Goal: Information Seeking & Learning: Learn about a topic

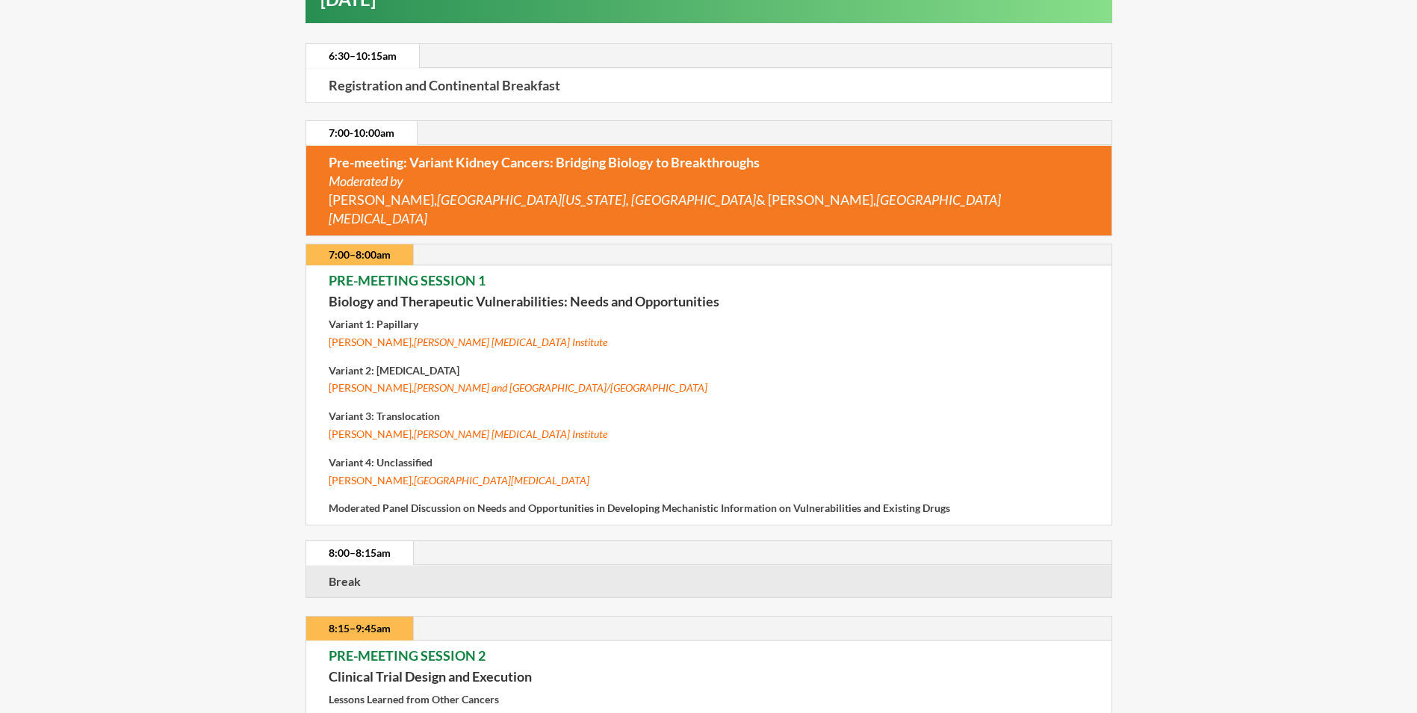
scroll to position [3418, 0]
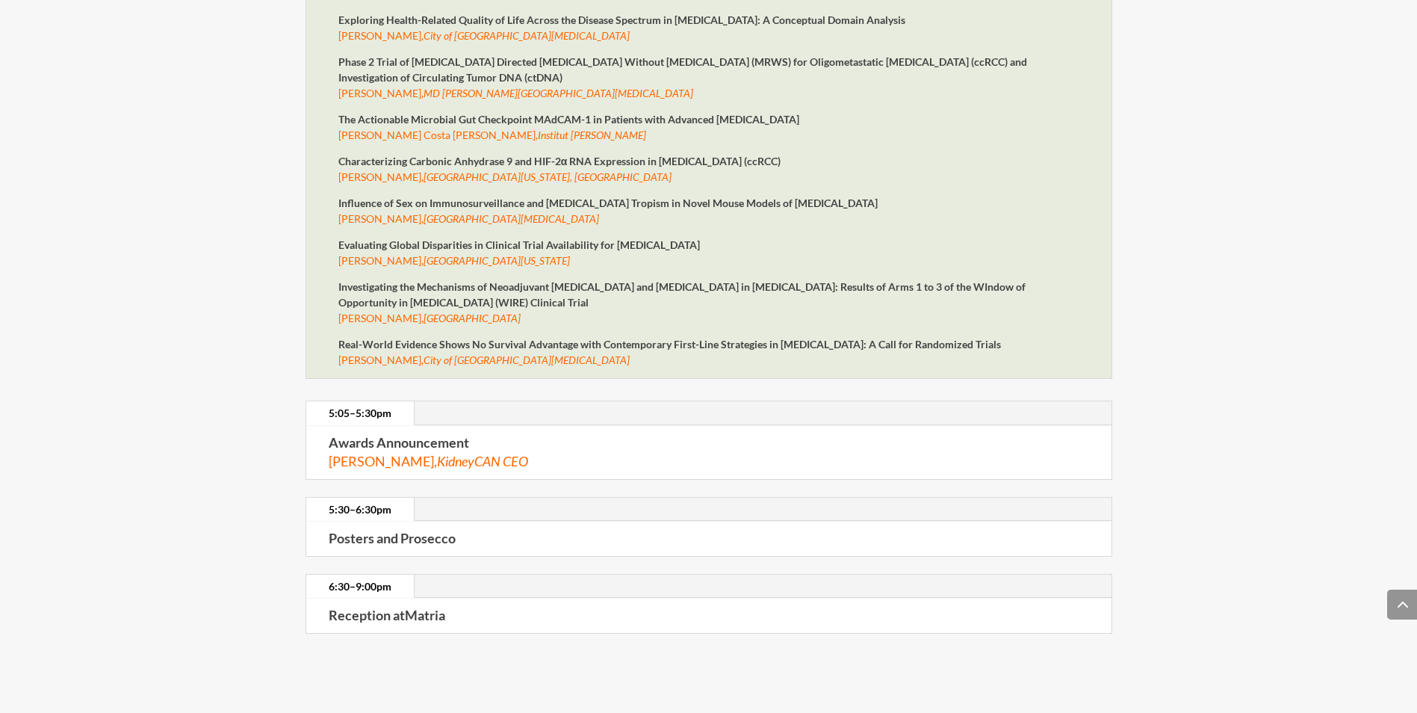
click at [422, 346] on strong "Real-World Evidence Shows No Survival Advantage with Contemporary First-Line St…" at bounding box center [669, 344] width 663 height 13
drag, startPoint x: 341, startPoint y: 341, endPoint x: 1059, endPoint y: 348, distance: 718.8
click at [1059, 348] on p "Real-World Evidence Shows No Survival Advantage with Contemporary First-Line St…" at bounding box center [708, 357] width 741 height 42
drag, startPoint x: 1059, startPoint y: 348, endPoint x: 1008, endPoint y: 343, distance: 51.8
copy strong "Real-World Evidence Shows No Survival Advantage with Contemporary First-Line St…"
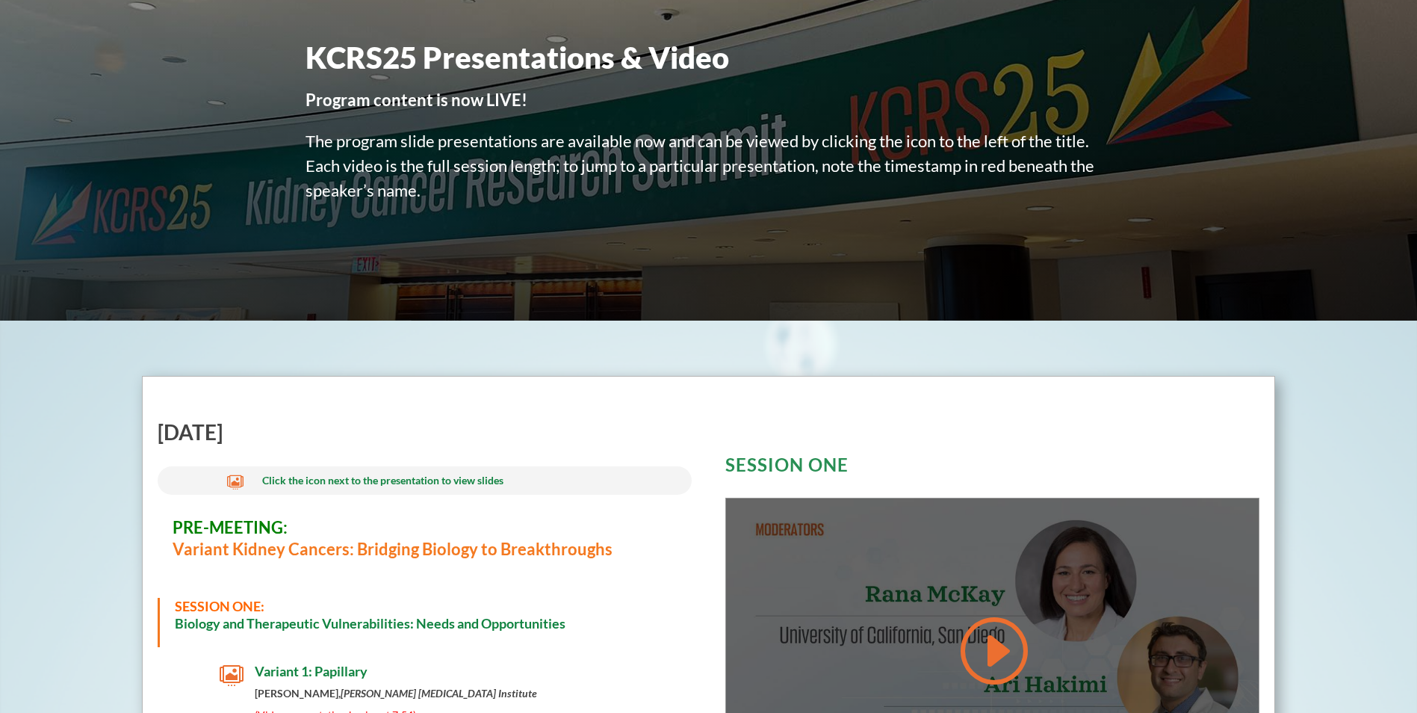
scroll to position [299, 0]
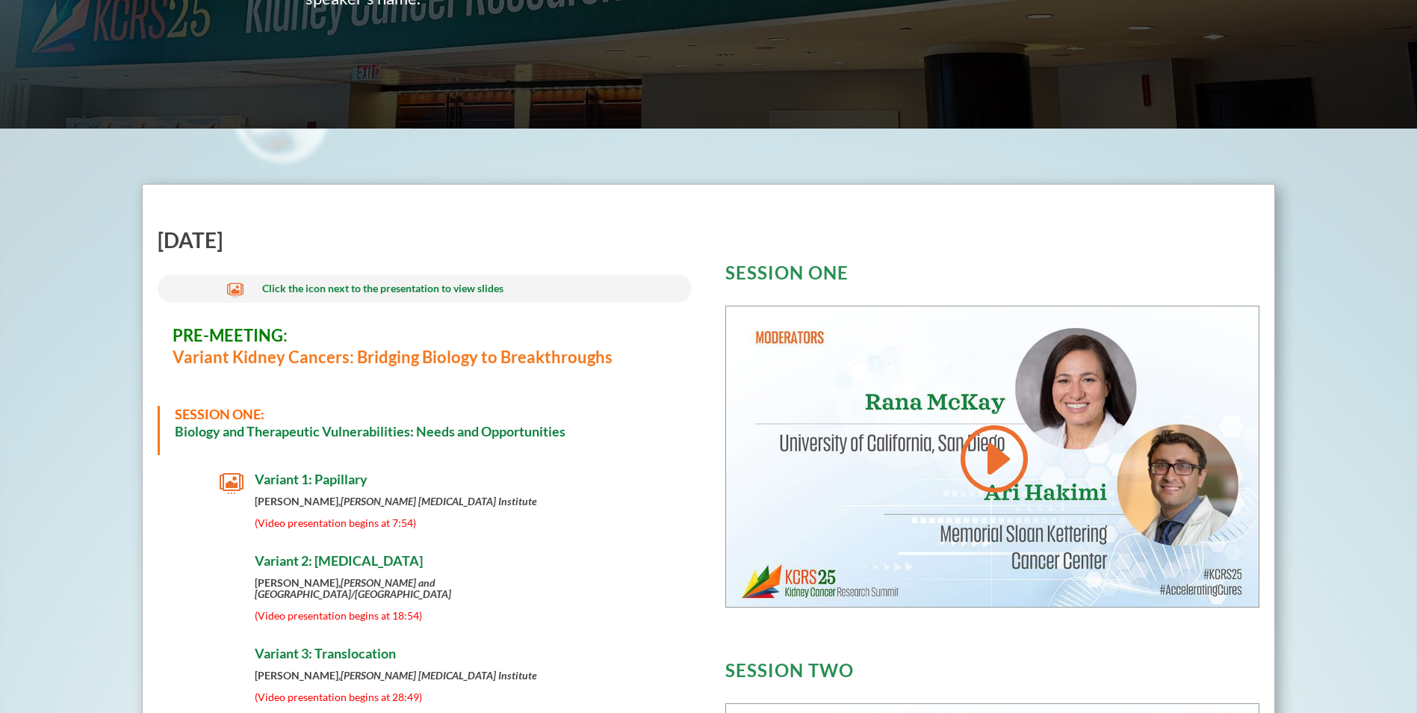
scroll to position [5520, 0]
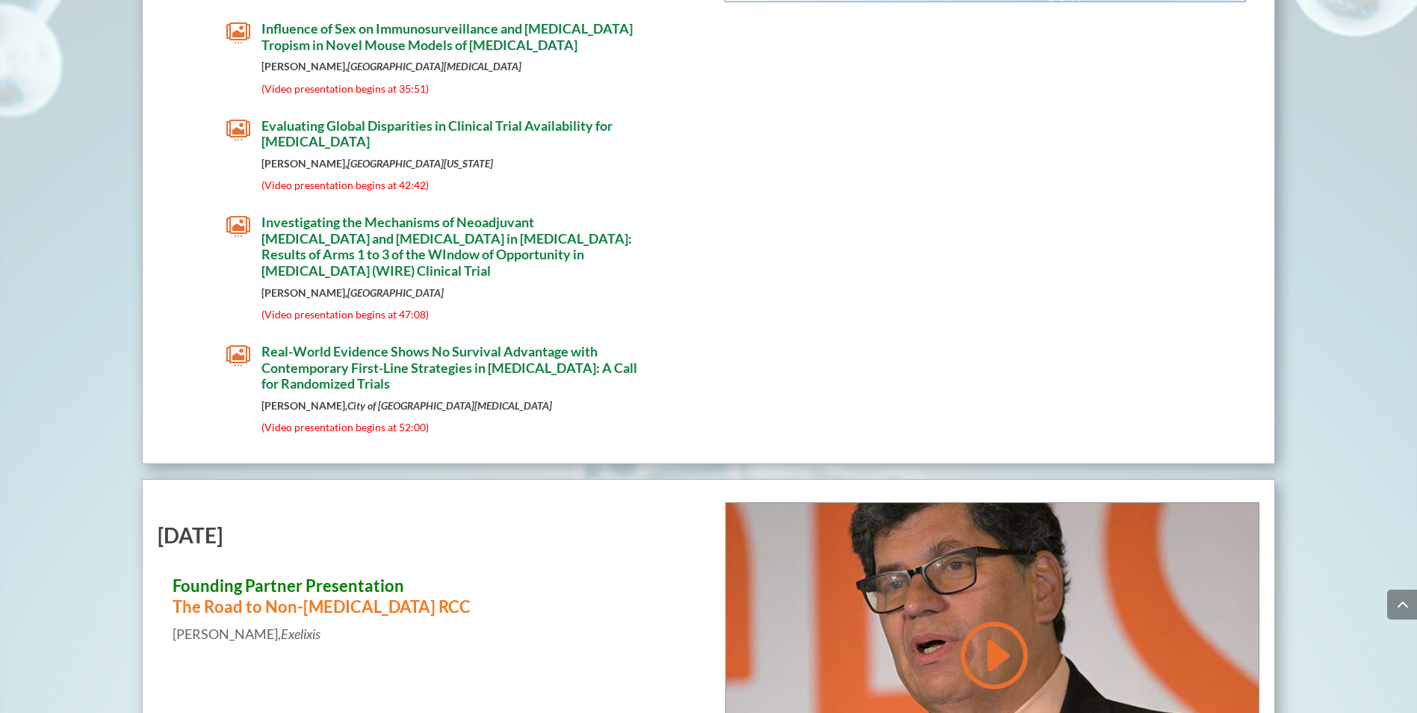
click at [406, 373] on span "Real-World Evidence Shows No Survival Advantage with Contemporary First-Line St…" at bounding box center [449, 367] width 376 height 49
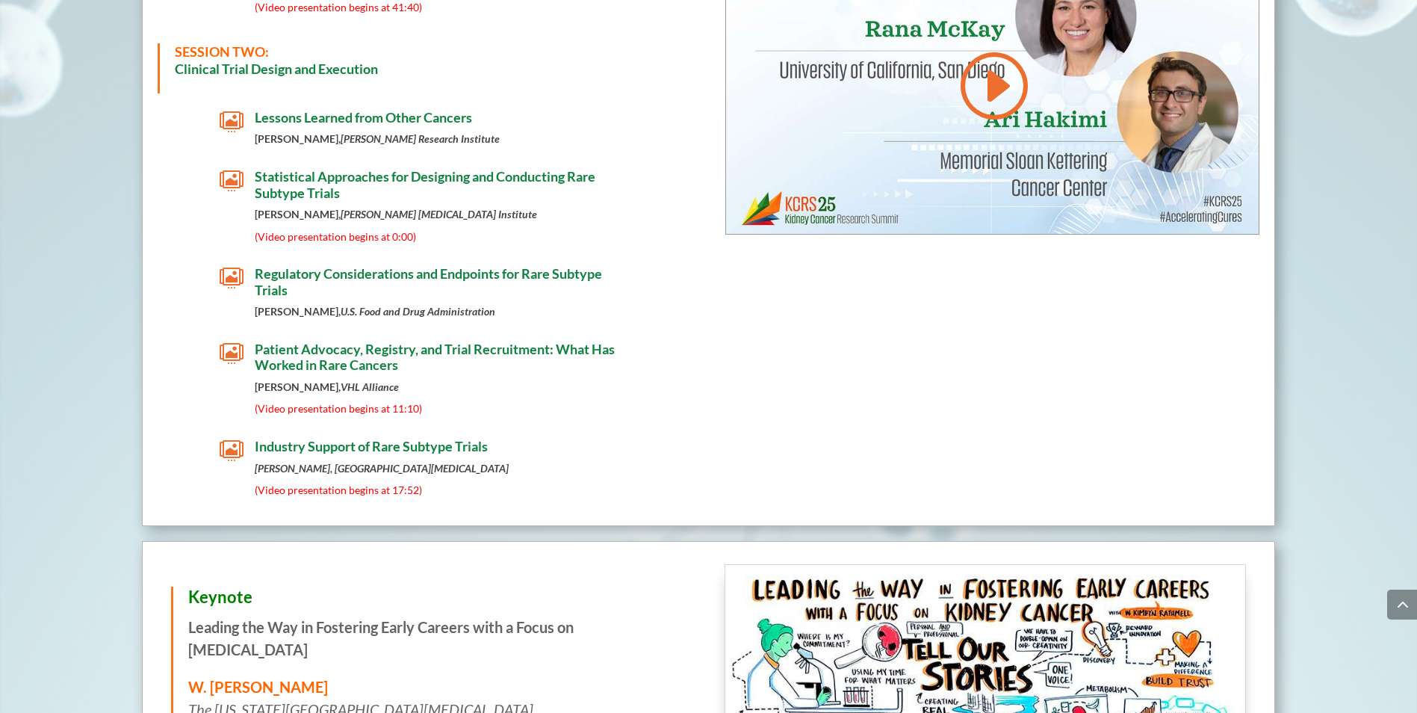
scroll to position [1217, 0]
